Goal: Task Accomplishment & Management: Complete application form

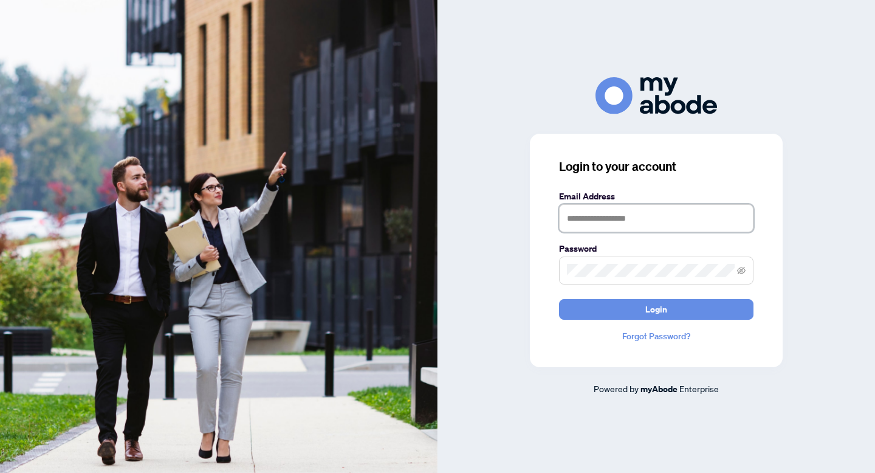
click at [672, 209] on input "text" at bounding box center [656, 218] width 194 height 28
type input "**********"
click at [559, 299] on button "Login" at bounding box center [656, 309] width 194 height 21
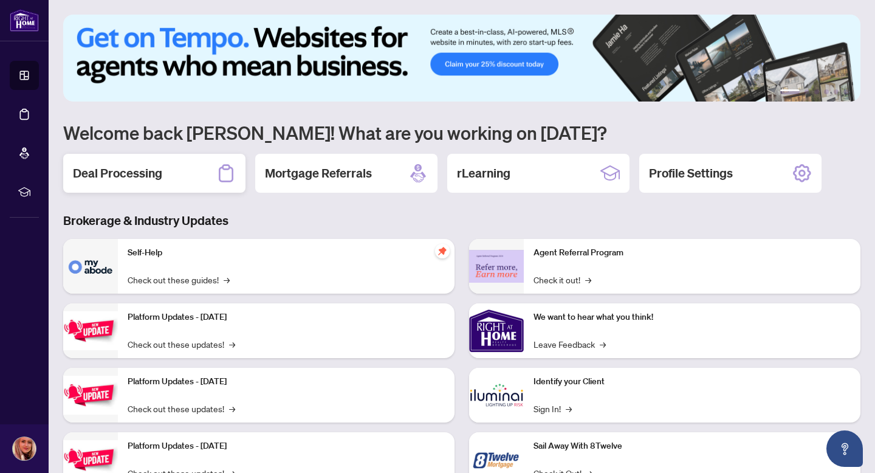
click at [190, 174] on div "Deal Processing" at bounding box center [154, 173] width 182 height 39
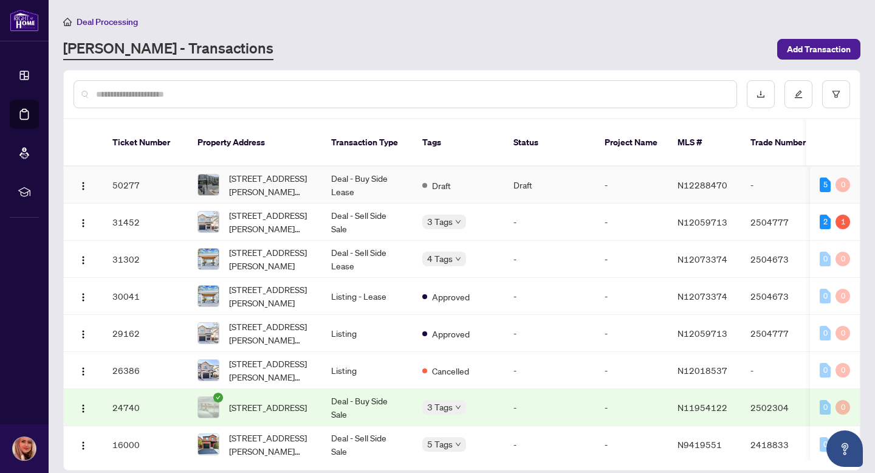
click at [275, 171] on span "[STREET_ADDRESS][PERSON_NAME][PERSON_NAME]" at bounding box center [270, 184] width 83 height 27
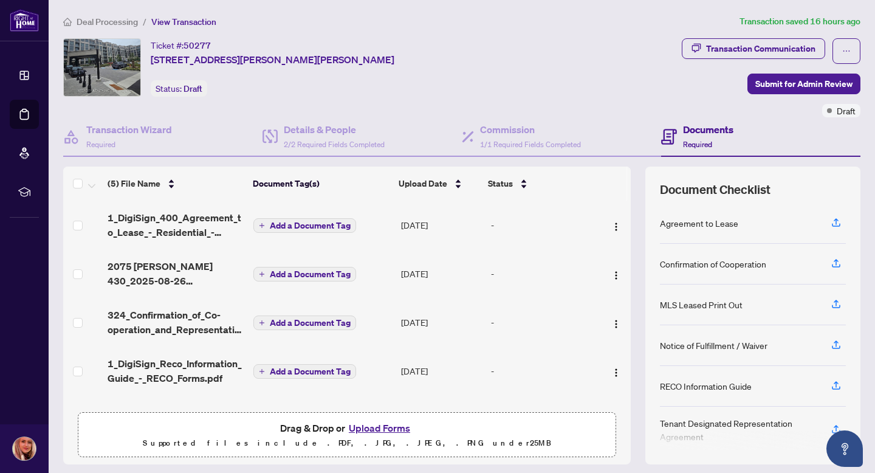
click at [383, 432] on button "Upload Forms" at bounding box center [379, 428] width 69 height 16
click at [402, 431] on button "Upload Forms" at bounding box center [379, 428] width 69 height 16
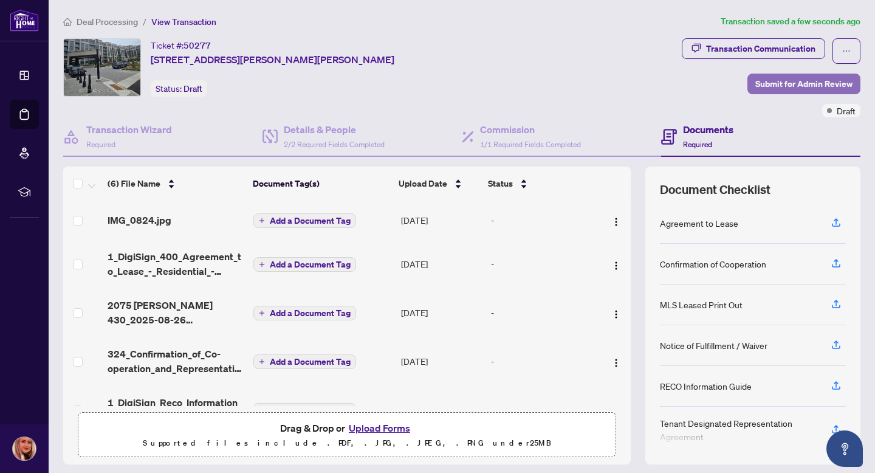
click at [785, 80] on span "Submit for Admin Review" at bounding box center [803, 83] width 97 height 19
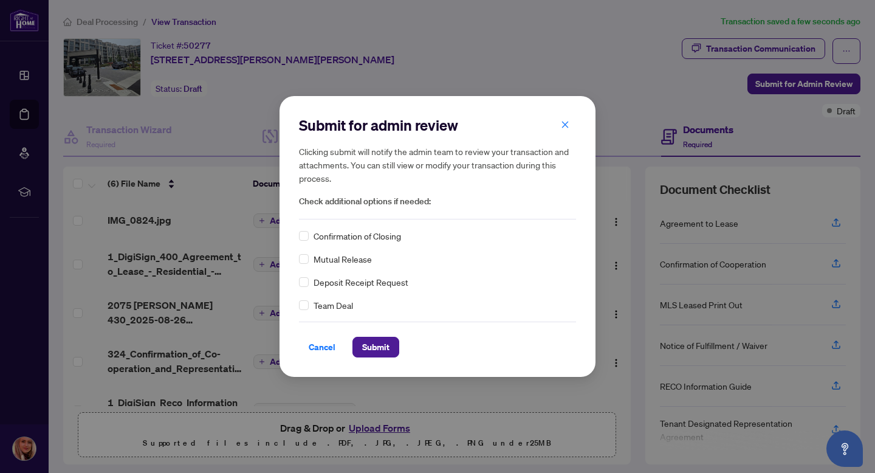
click at [389, 231] on span "Confirmation of Closing" at bounding box center [356, 235] width 87 height 13
click at [378, 346] on span "Submit" at bounding box center [375, 346] width 27 height 19
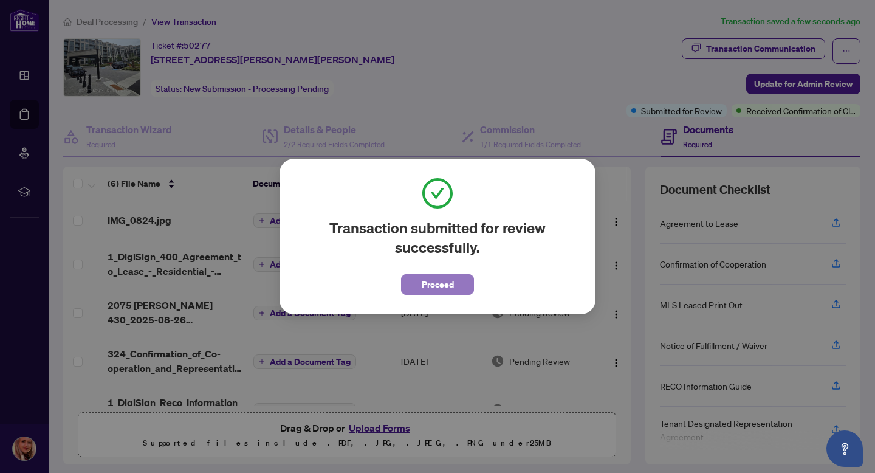
click at [438, 290] on span "Proceed" at bounding box center [438, 284] width 32 height 19
